Goal: Task Accomplishment & Management: Manage account settings

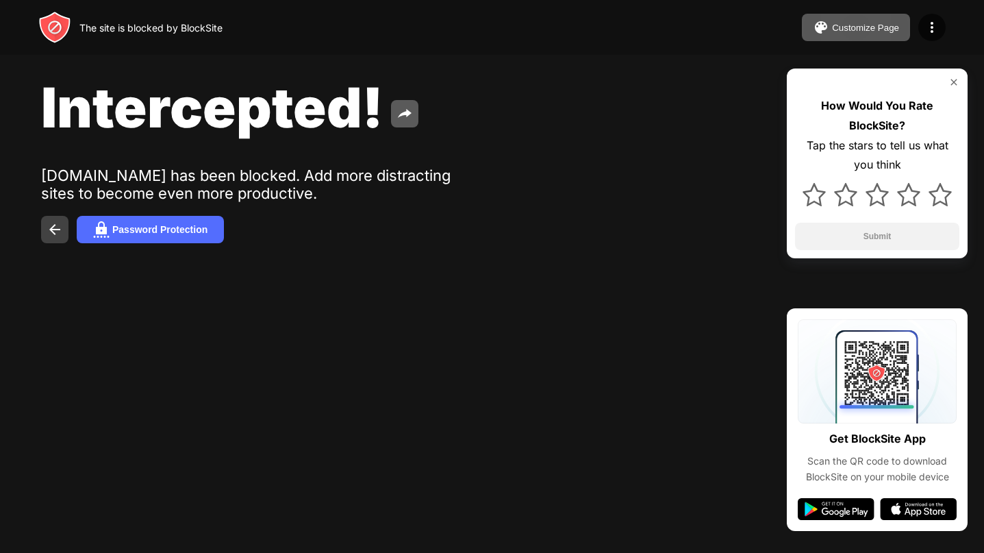
click at [60, 218] on button at bounding box center [54, 229] width 27 height 27
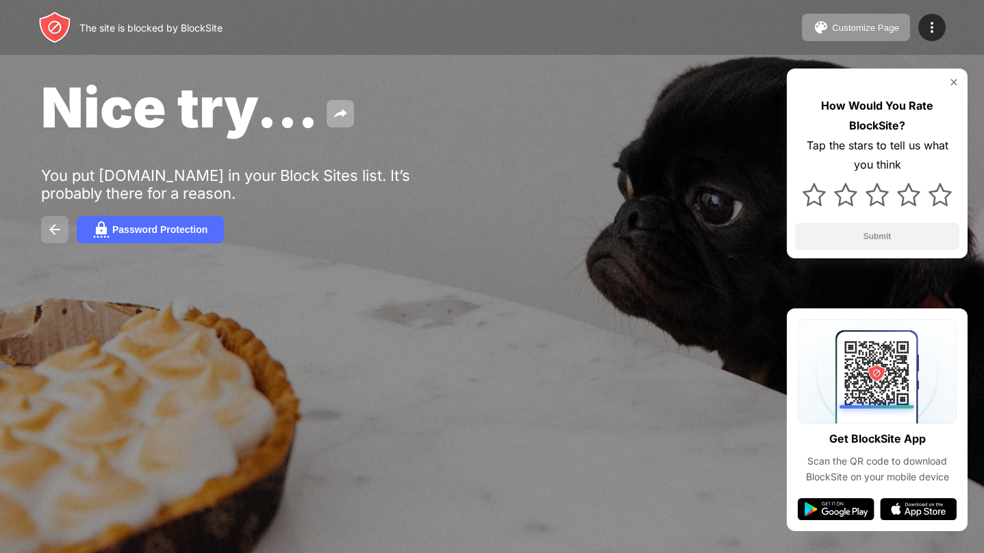
click at [49, 227] on img at bounding box center [55, 229] width 16 height 16
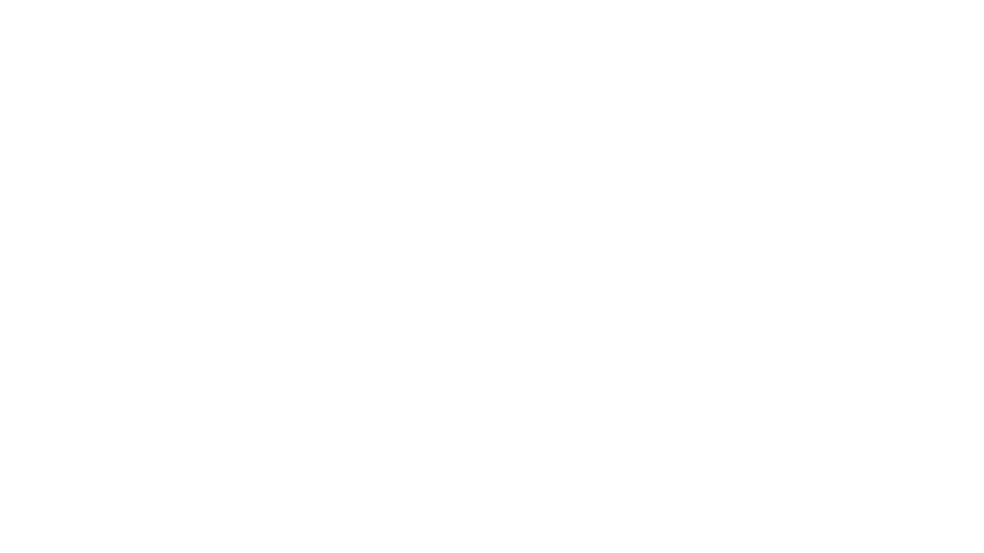
click at [421, 5] on html at bounding box center [492, 2] width 984 height 5
drag, startPoint x: 365, startPoint y: 457, endPoint x: 401, endPoint y: 474, distance: 39.5
click at [394, 5] on html at bounding box center [492, 2] width 984 height 5
drag, startPoint x: 405, startPoint y: 492, endPoint x: 392, endPoint y: 491, distance: 12.4
click at [392, 5] on html at bounding box center [492, 2] width 984 height 5
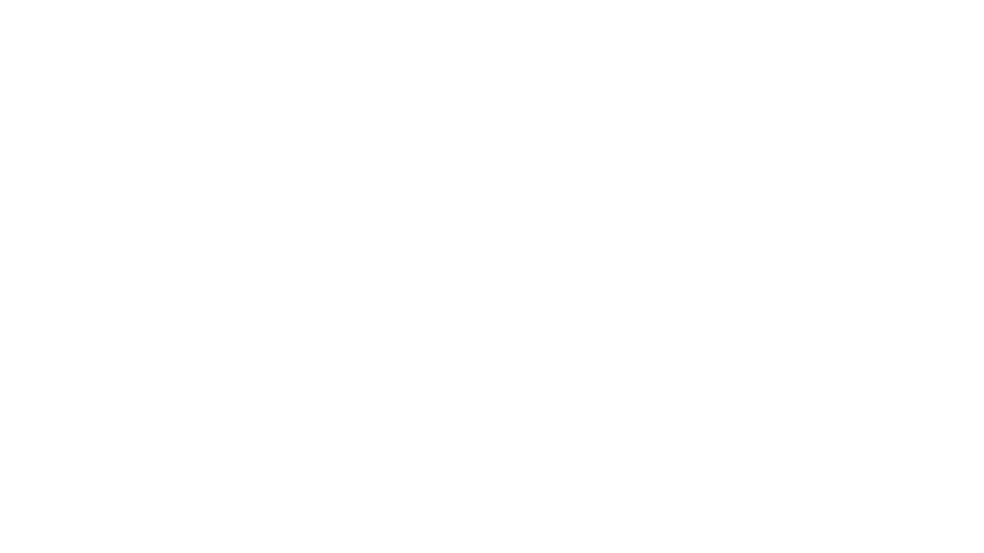
drag, startPoint x: 344, startPoint y: 492, endPoint x: 361, endPoint y: 385, distance: 108.9
click at [335, 5] on html at bounding box center [492, 2] width 984 height 5
drag, startPoint x: 333, startPoint y: 390, endPoint x: 386, endPoint y: 179, distance: 217.4
click at [340, 5] on html at bounding box center [492, 2] width 984 height 5
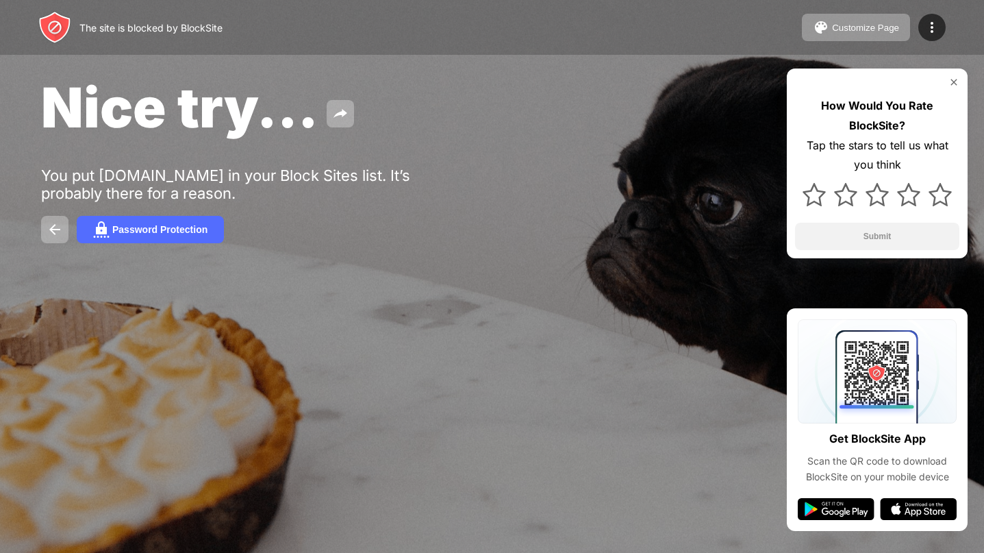
click at [957, 79] on img at bounding box center [953, 82] width 11 height 11
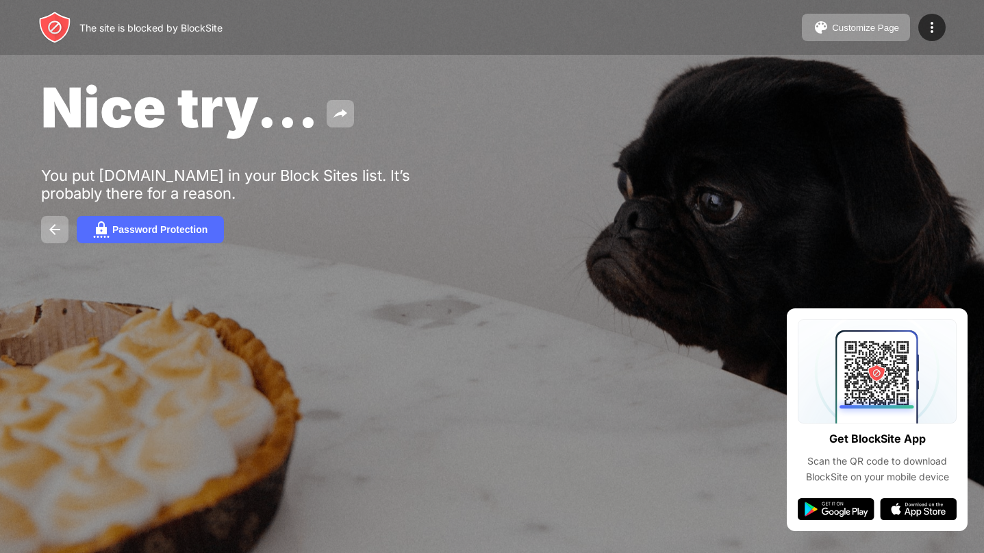
click at [484, 165] on div "Nice try... You put edclub.com in your Block Sites list. It’s probably there fo…" at bounding box center [492, 158] width 984 height 317
click at [480, 205] on div "Nice try... You put edclub.com in your Block Sites list. It’s probably there fo…" at bounding box center [492, 158] width 984 height 317
click at [488, 212] on div "Nice try... You put edclub.com in your Block Sites list. It’s probably there fo…" at bounding box center [492, 158] width 984 height 317
click at [928, 27] on img at bounding box center [932, 27] width 16 height 16
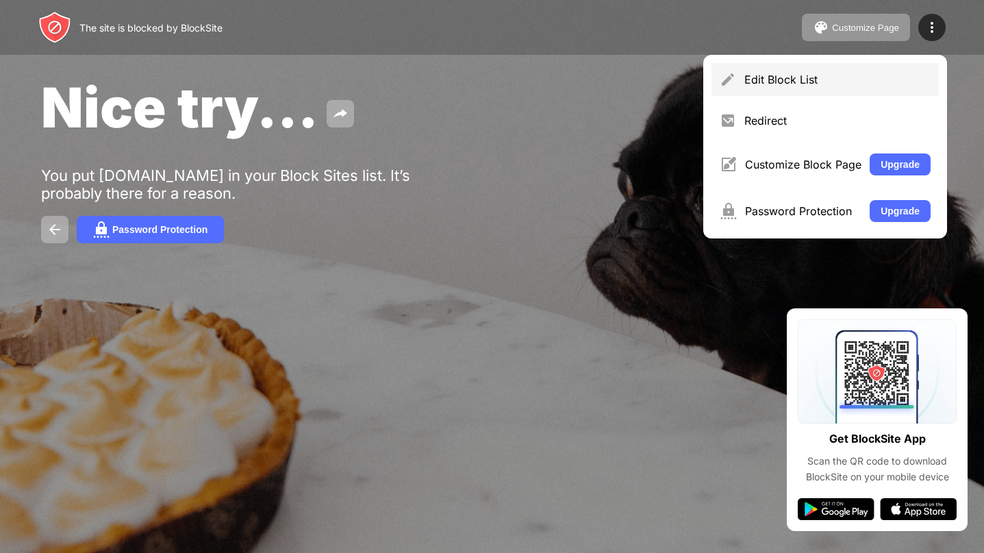
click at [821, 69] on div "Edit Block List" at bounding box center [824, 79] width 227 height 33
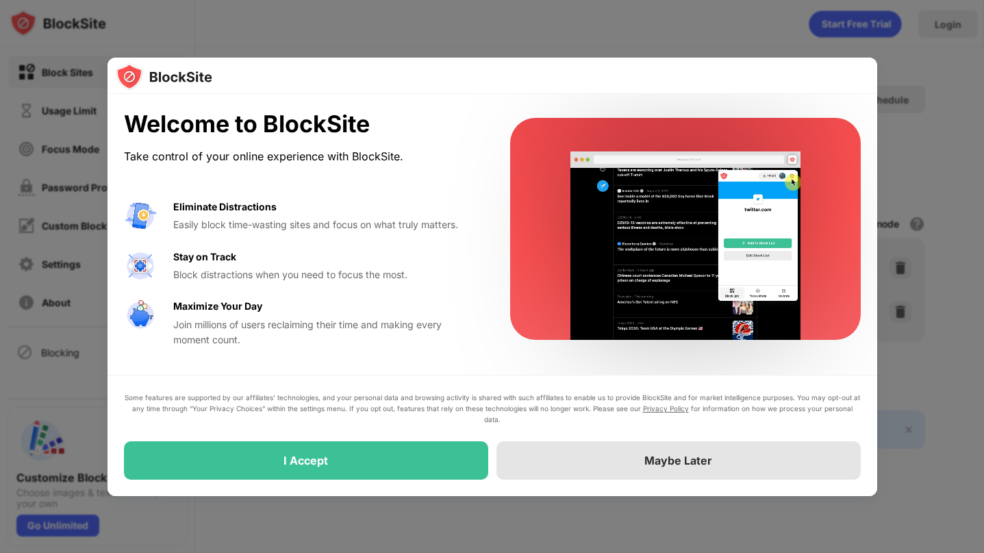
click at [690, 451] on div "Maybe Later" at bounding box center [678, 460] width 364 height 38
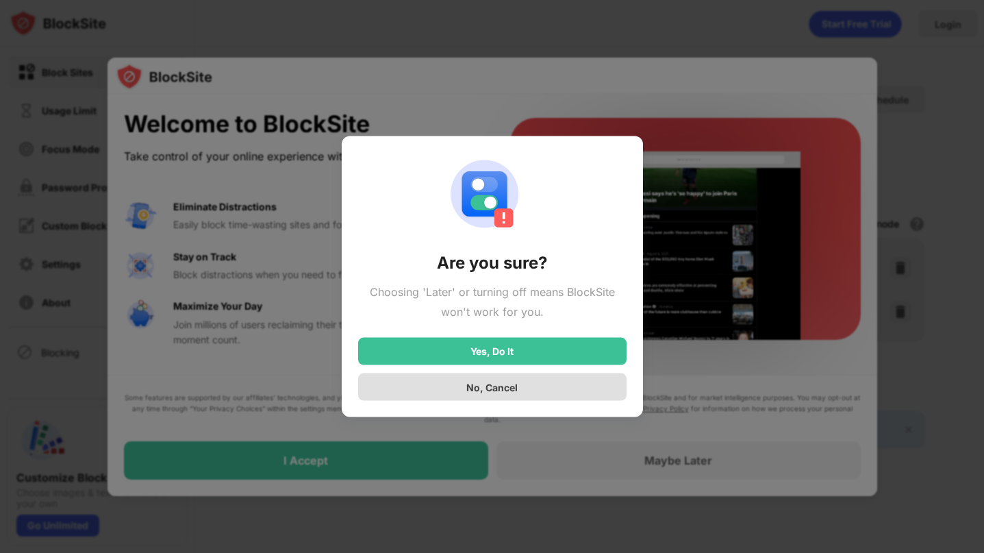
click at [541, 390] on div "No, Cancel" at bounding box center [492, 386] width 268 height 27
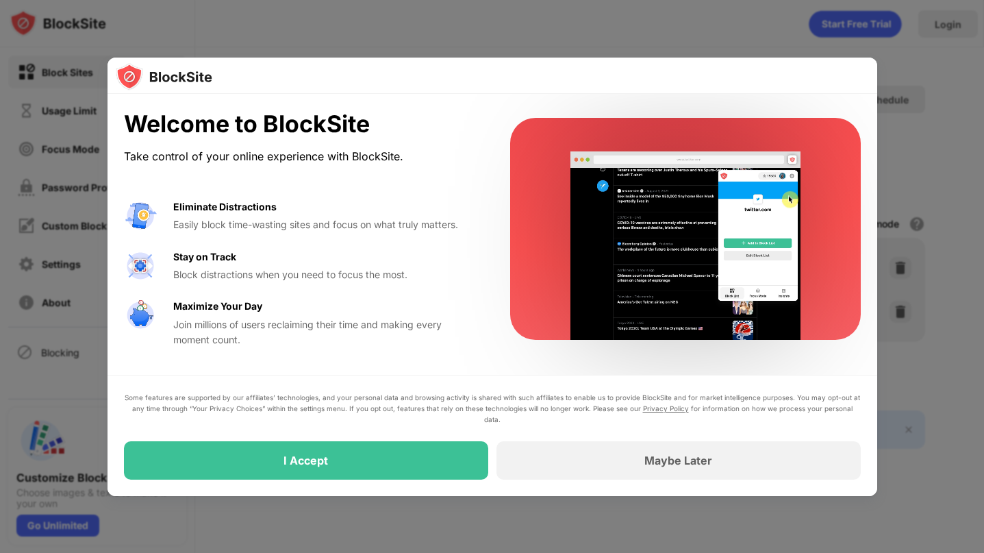
click at [556, 442] on div "Maybe Later" at bounding box center [678, 460] width 364 height 38
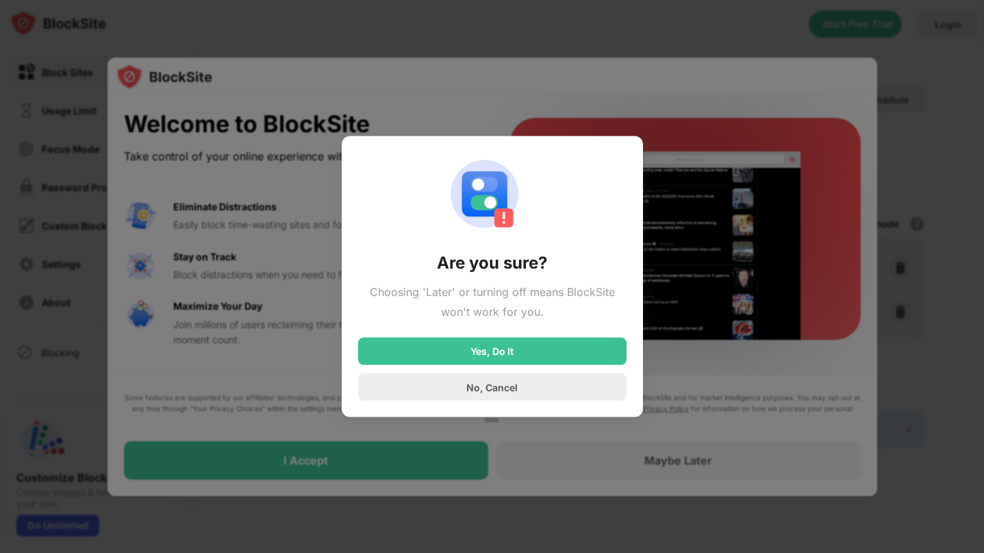
click at [490, 351] on div "Yes, Do It" at bounding box center [491, 351] width 43 height 11
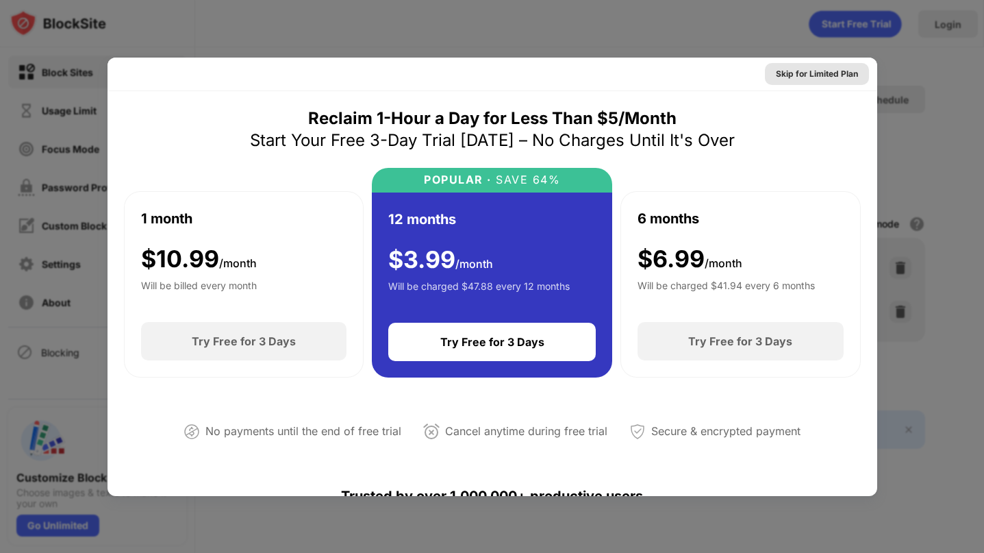
click at [810, 73] on div "Skip for Limited Plan" at bounding box center [817, 74] width 82 height 14
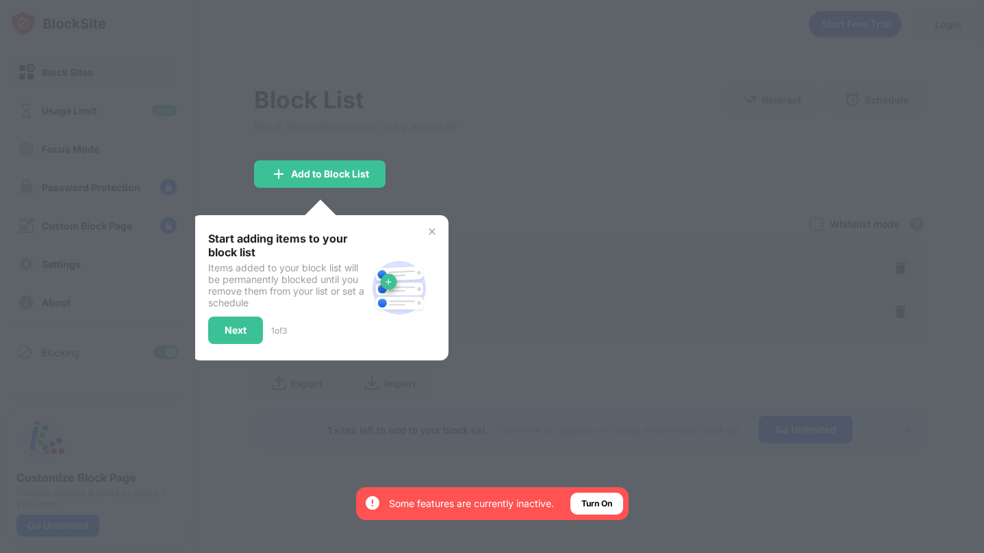
click at [482, 174] on div at bounding box center [492, 276] width 984 height 553
click at [225, 325] on div "Next" at bounding box center [236, 330] width 22 height 11
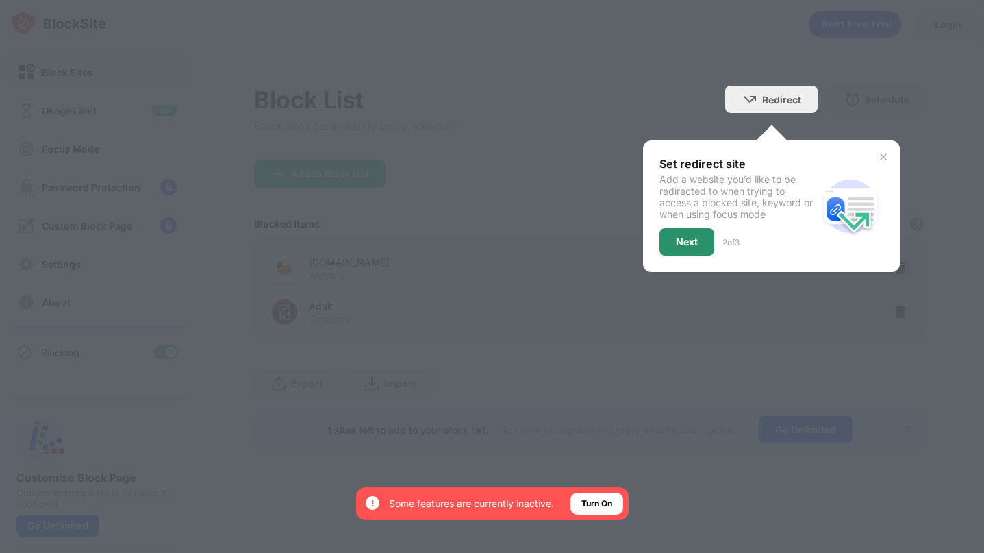
click at [688, 243] on div "Next" at bounding box center [687, 241] width 22 height 11
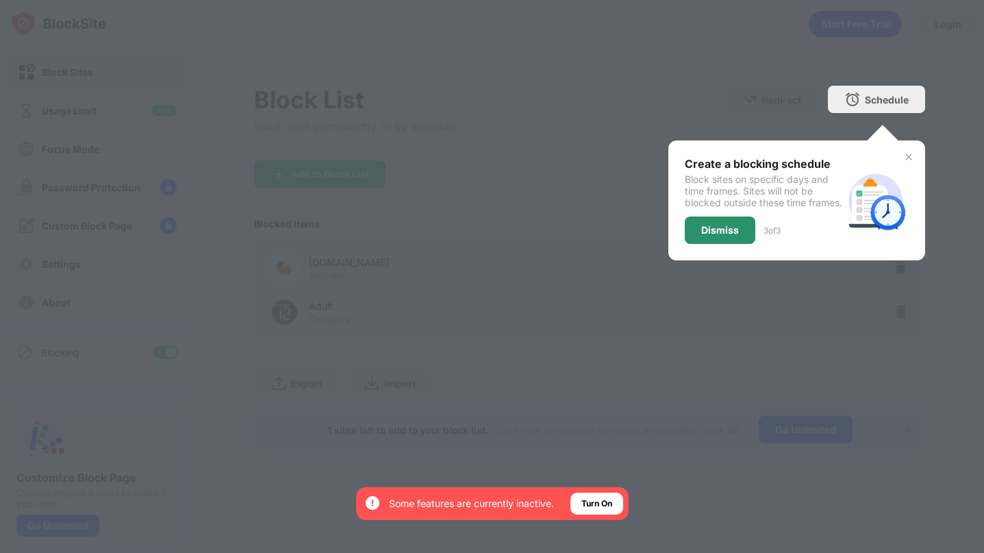
click at [700, 240] on div "Dismiss" at bounding box center [720, 229] width 71 height 27
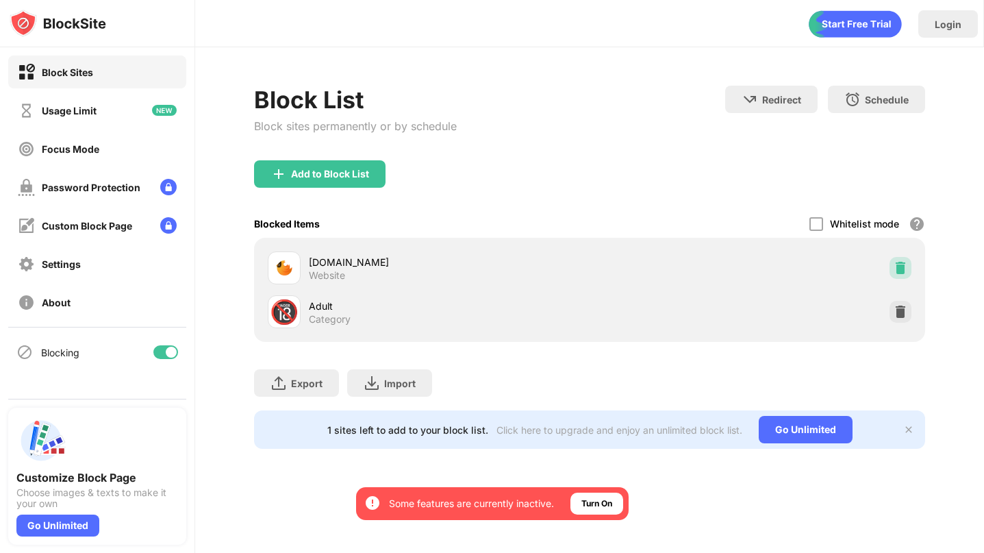
click at [896, 264] on img at bounding box center [901, 268] width 14 height 14
